Goal: Navigation & Orientation: Find specific page/section

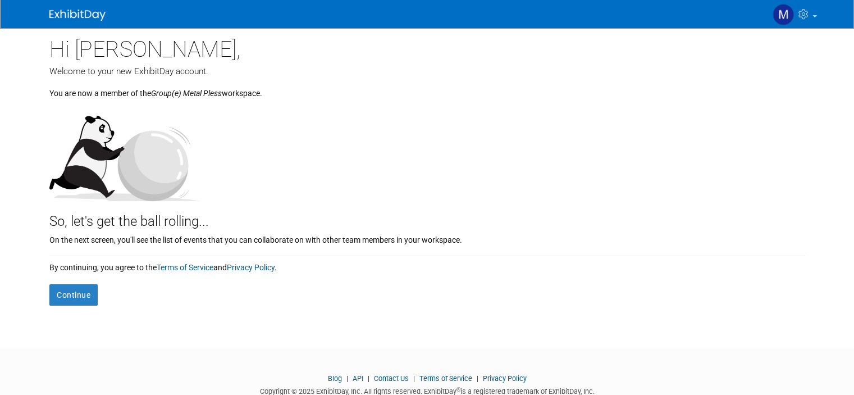
click at [721, 43] on div "Hi Maxime," at bounding box center [426, 46] width 755 height 37
click at [76, 293] on button "Continue" at bounding box center [73, 294] width 48 height 21
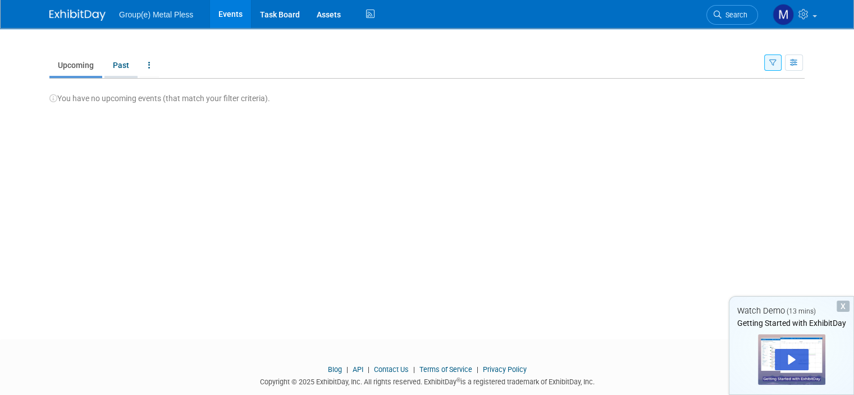
click at [117, 71] on link "Past" at bounding box center [120, 64] width 33 height 21
click at [76, 69] on link "Upcoming" at bounding box center [75, 64] width 53 height 21
click at [141, 14] on span "Group(e) Metal Pless" at bounding box center [156, 14] width 74 height 9
click at [49, 12] on img at bounding box center [77, 15] width 56 height 11
click at [158, 17] on span "Group(e) Metal Pless" at bounding box center [156, 14] width 74 height 9
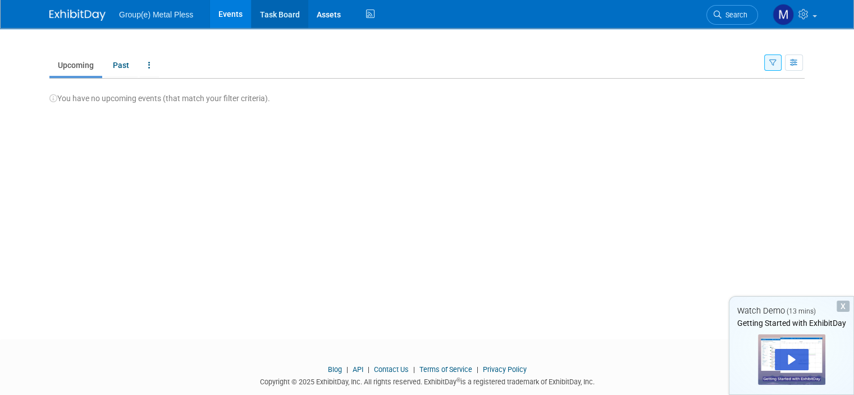
click at [297, 16] on link "Task Board" at bounding box center [280, 14] width 57 height 28
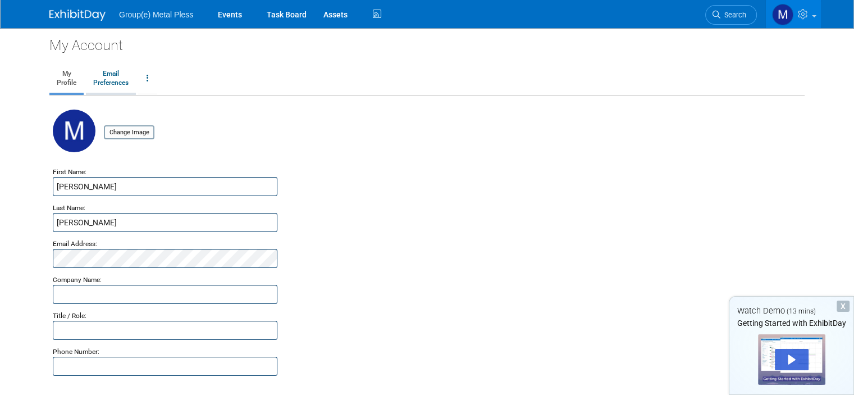
click at [119, 79] on link "Email Preferences" at bounding box center [111, 79] width 50 height 28
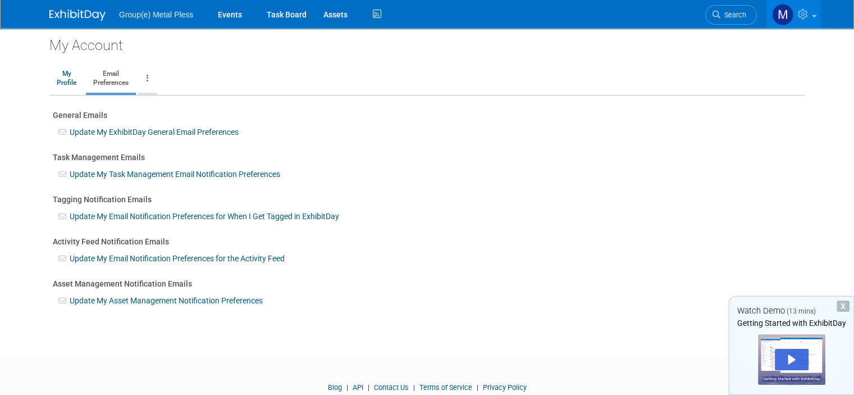
click at [143, 80] on link at bounding box center [147, 79] width 19 height 28
drag, startPoint x: 535, startPoint y: 70, endPoint x: 564, endPoint y: 65, distance: 30.1
click at [540, 70] on ul "My Profile Email Preferences Change Account Password Close my Account" at bounding box center [426, 79] width 755 height 32
click at [821, 13] on link at bounding box center [793, 14] width 55 height 28
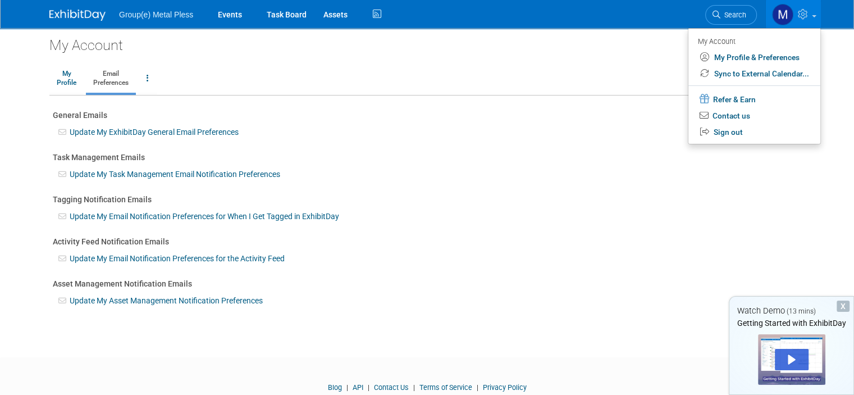
click at [654, 76] on ul "My Profile Email Preferences Change Account Password Close my Account" at bounding box center [426, 79] width 755 height 32
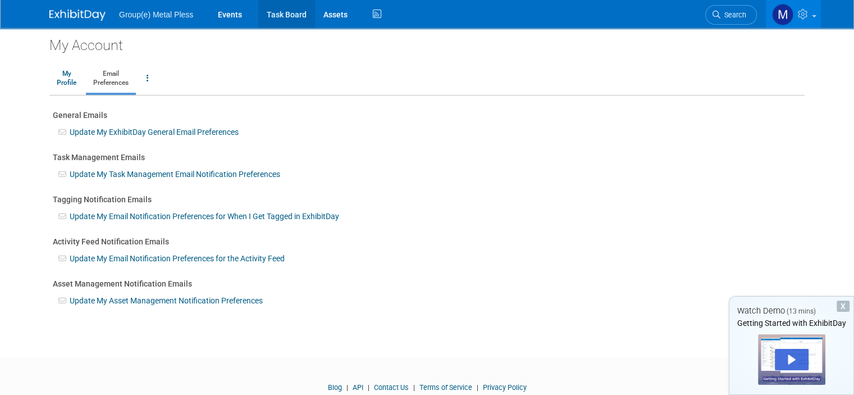
click at [284, 17] on link "Task Board" at bounding box center [286, 14] width 57 height 28
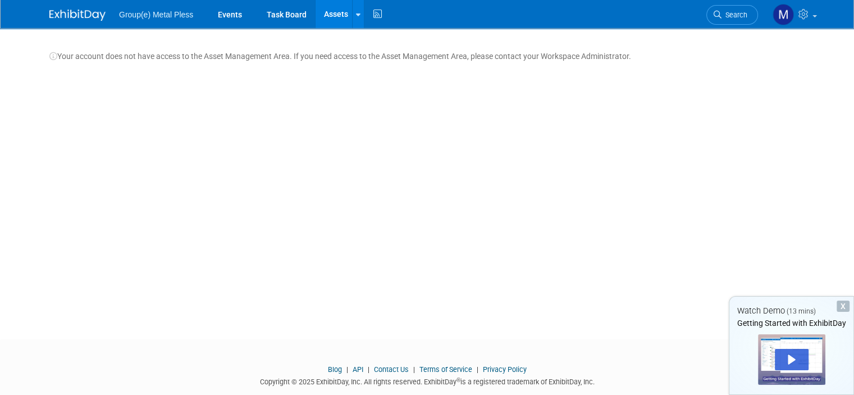
click at [171, 19] on ul "Group(e) Metal Pless Events Task Board Assets Storage Locations Activity Feed" at bounding box center [252, 14] width 266 height 28
drag, startPoint x: 169, startPoint y: 14, endPoint x: 151, endPoint y: 14, distance: 18.0
click at [168, 14] on span "Group(e) Metal Pless" at bounding box center [156, 14] width 74 height 9
click at [72, 14] on img at bounding box center [77, 15] width 56 height 11
